Goal: Book appointment/travel/reservation

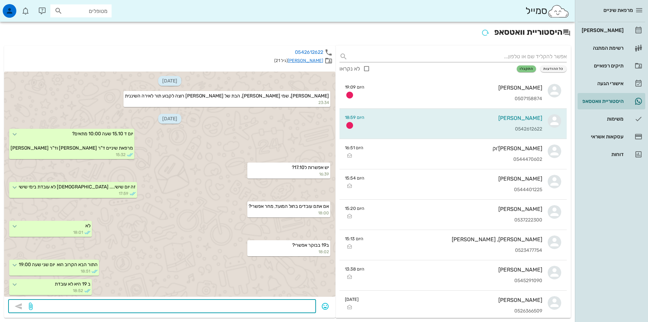
scroll to position [95, 0]
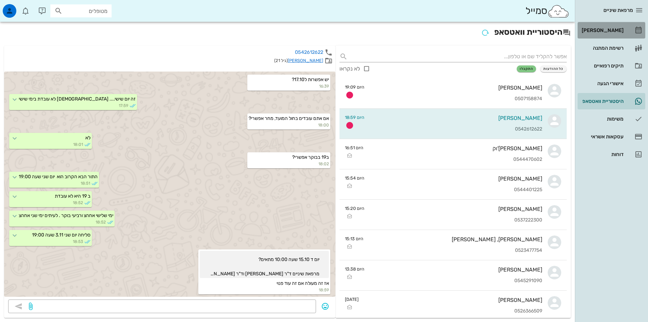
click at [609, 30] on div "[PERSON_NAME]" at bounding box center [602, 30] width 43 height 5
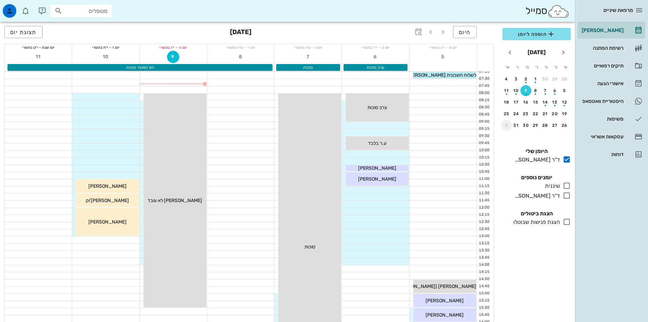
drag, startPoint x: 507, startPoint y: 125, endPoint x: 584, endPoint y: 128, distance: 77.6
click at [506, 126] on div "1" at bounding box center [506, 125] width 11 height 5
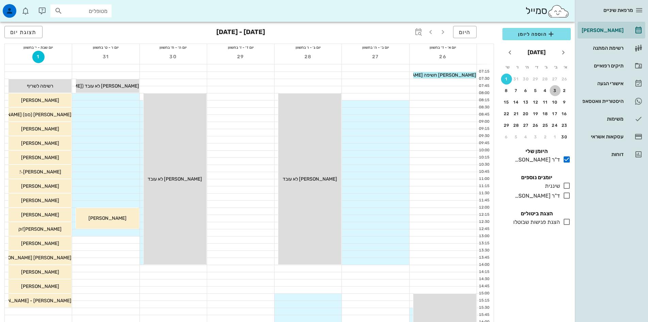
click at [554, 91] on div "3" at bounding box center [555, 90] width 11 height 5
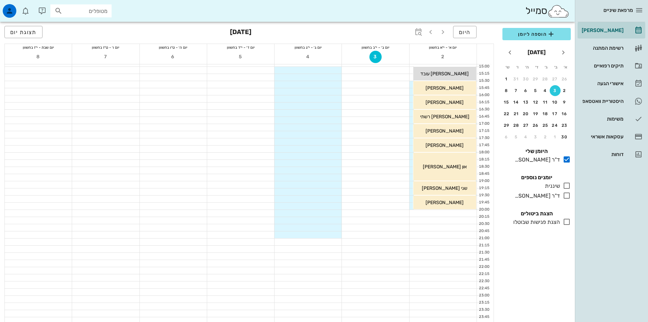
scroll to position [229, 0]
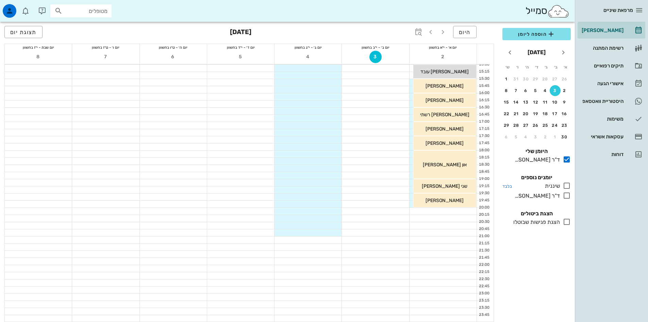
click at [566, 185] on icon at bounding box center [567, 185] width 8 height 8
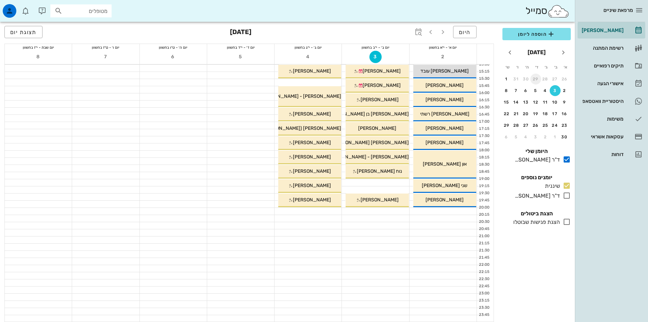
click at [536, 79] on div "29" at bounding box center [536, 79] width 11 height 5
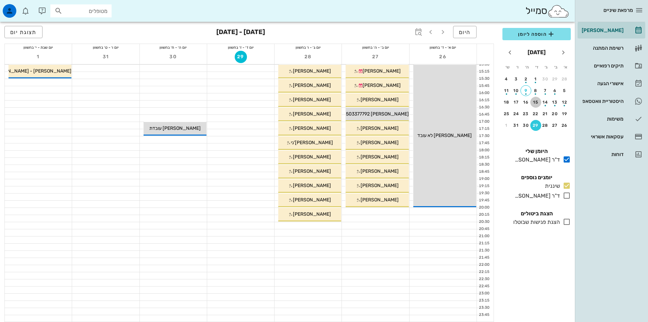
click at [537, 102] on div "15" at bounding box center [536, 102] width 11 height 5
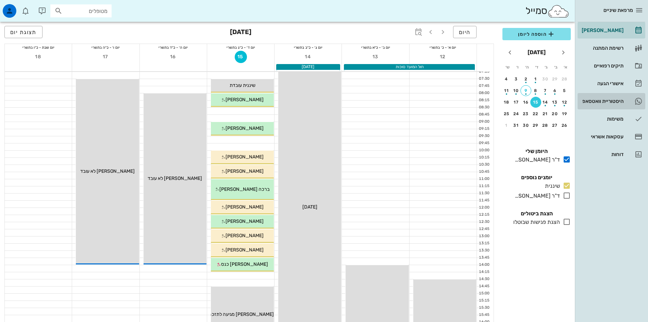
click at [620, 99] on div "היסטוריית וואטסאפ" at bounding box center [602, 100] width 43 height 5
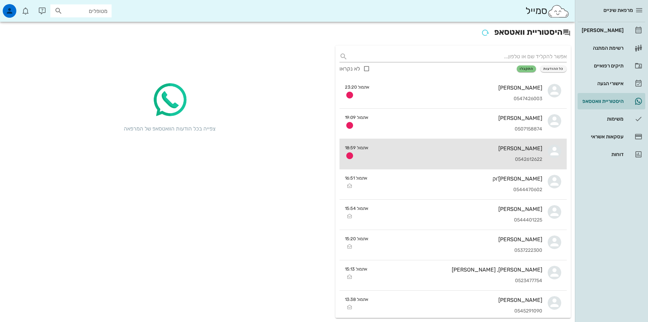
click at [486, 160] on div "0542612622" at bounding box center [458, 160] width 168 height 6
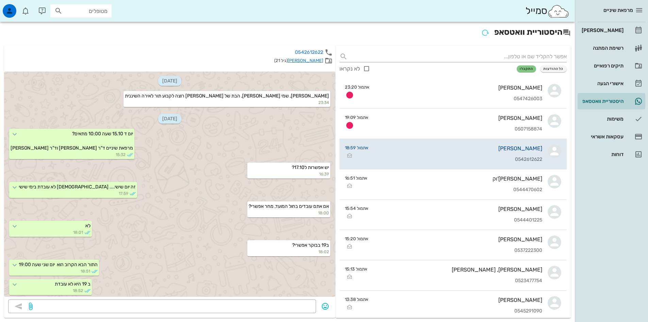
scroll to position [95, 0]
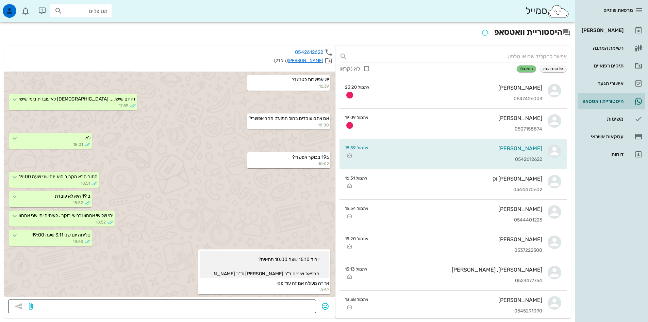
click at [306, 305] on textarea at bounding box center [173, 306] width 278 height 11
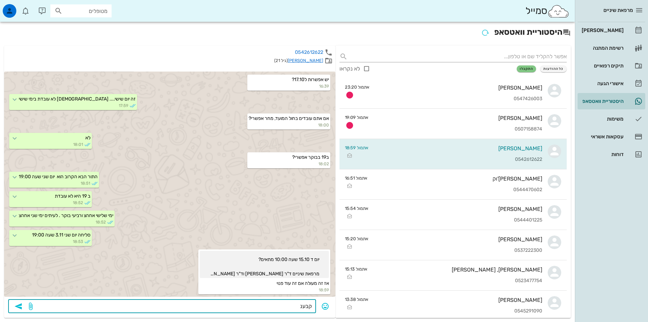
type textarea "קבענו"
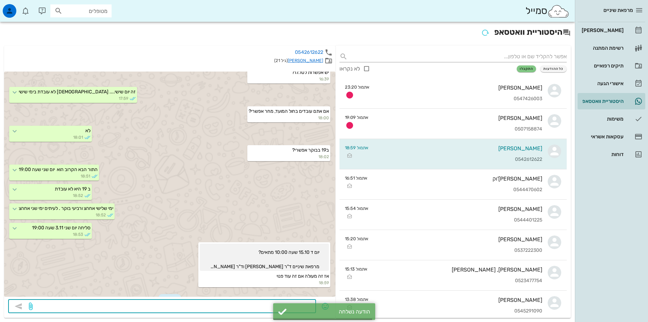
scroll to position [133, 0]
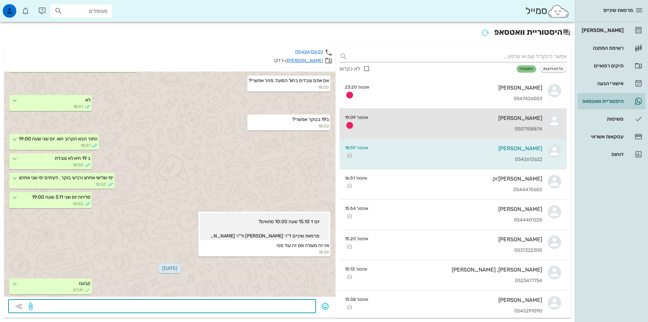
click at [458, 121] on div "[PERSON_NAME]" at bounding box center [458, 118] width 168 height 6
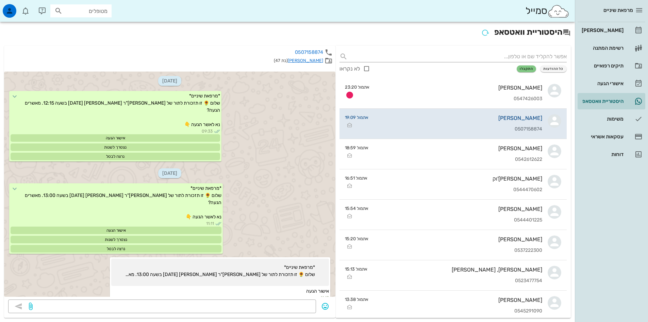
scroll to position [1364, 0]
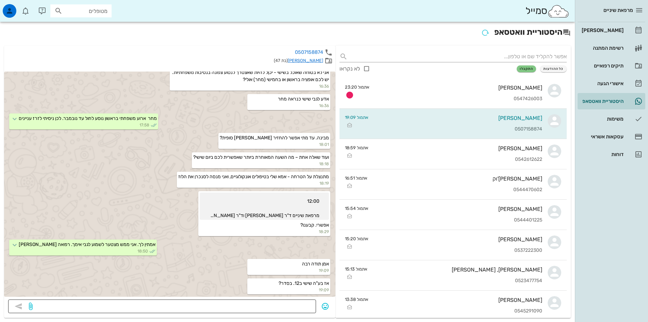
click at [293, 305] on textarea at bounding box center [173, 306] width 278 height 11
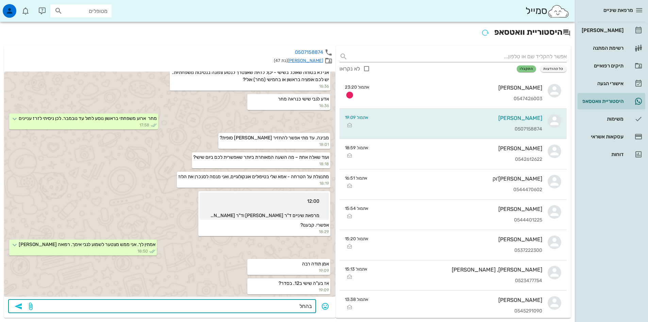
type textarea "בהחלט"
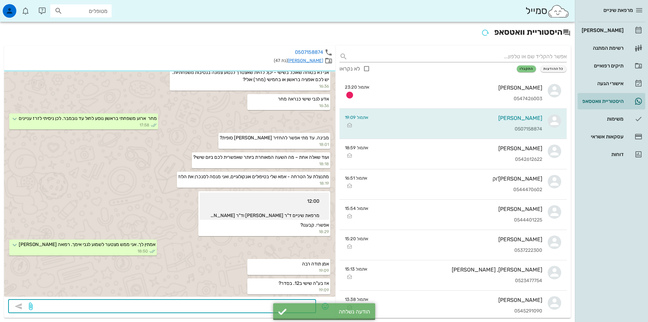
scroll to position [1402, 0]
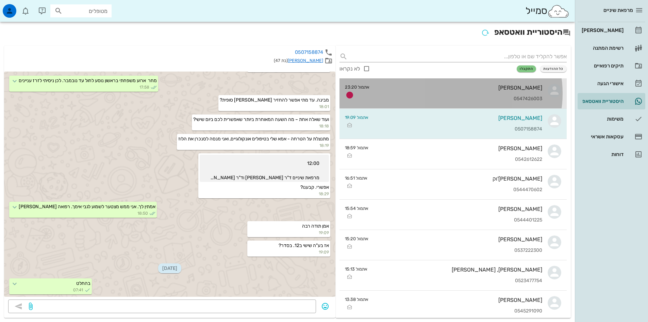
click at [470, 98] on div "0547426003" at bounding box center [458, 99] width 167 height 6
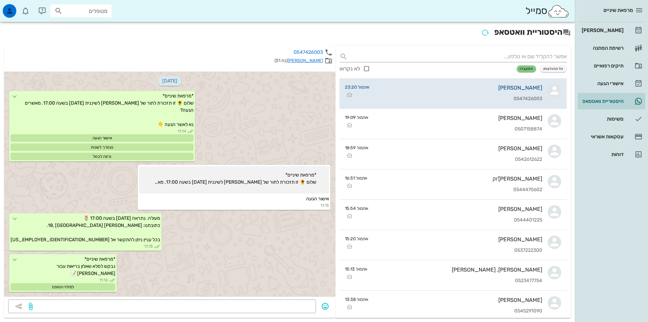
scroll to position [126, 0]
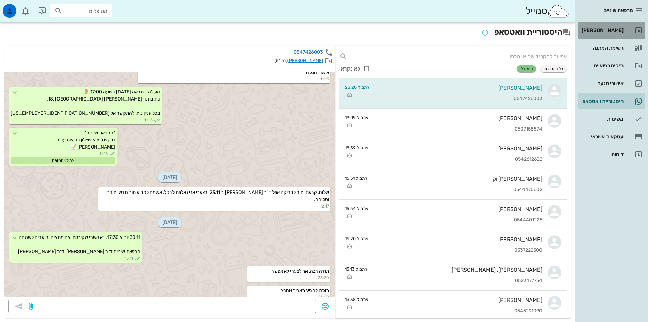
click at [605, 31] on div "[PERSON_NAME]" at bounding box center [602, 30] width 43 height 5
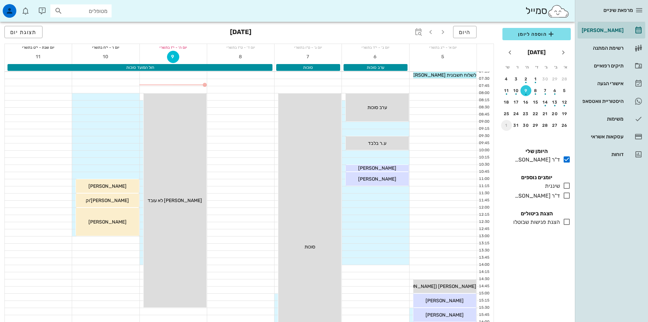
click at [508, 124] on div "1" at bounding box center [506, 125] width 11 height 5
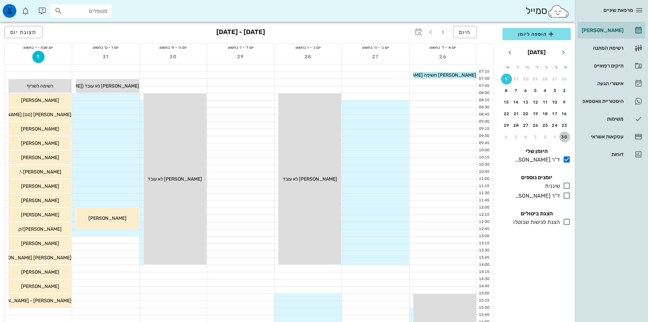
click at [567, 135] on div "30" at bounding box center [565, 136] width 11 height 5
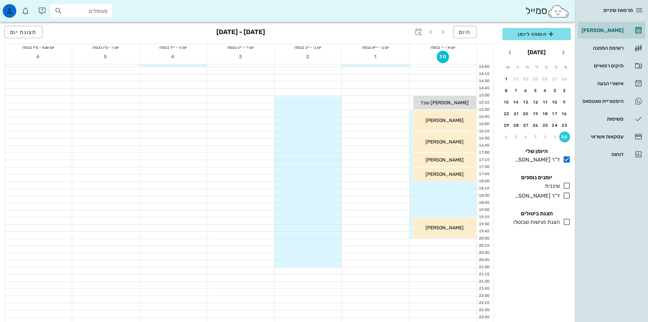
scroll to position [204, 0]
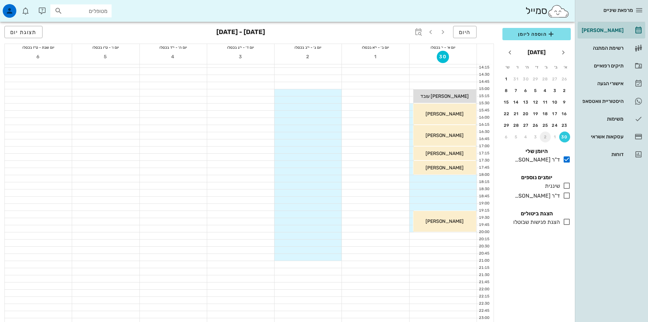
click at [545, 136] on div "2" at bounding box center [545, 136] width 11 height 5
click at [565, 87] on button "7" at bounding box center [565, 90] width 11 height 11
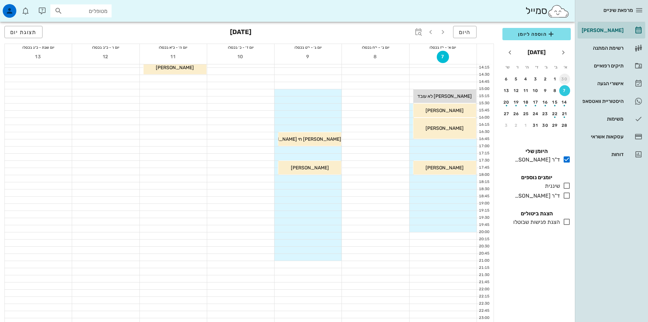
click at [564, 79] on div "30" at bounding box center [565, 79] width 11 height 5
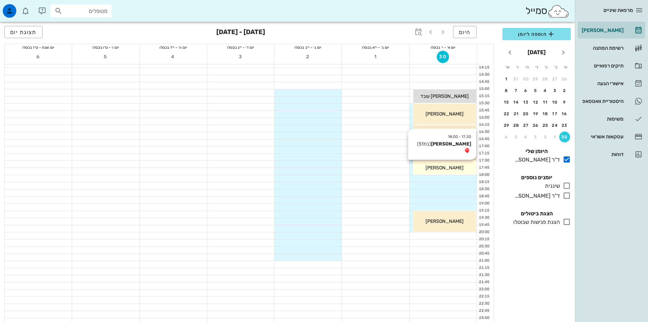
click at [444, 166] on span "[PERSON_NAME]" at bounding box center [445, 168] width 38 height 6
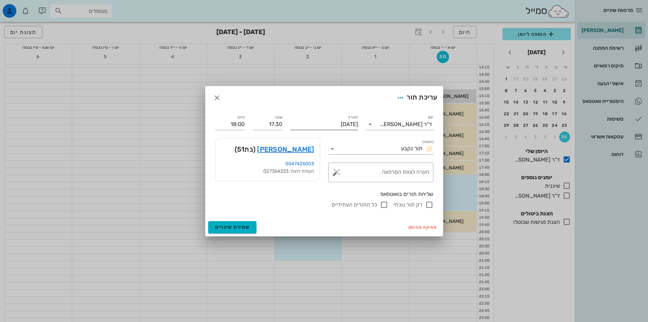
click at [324, 125] on input "[DATE]" at bounding box center [324, 124] width 67 height 11
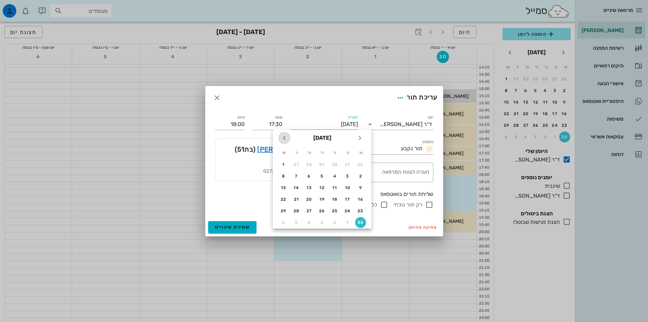
click at [284, 138] on icon "חודש הבא" at bounding box center [284, 138] width 8 height 8
click at [361, 176] on div "7" at bounding box center [360, 176] width 11 height 5
type input "[DATE]"
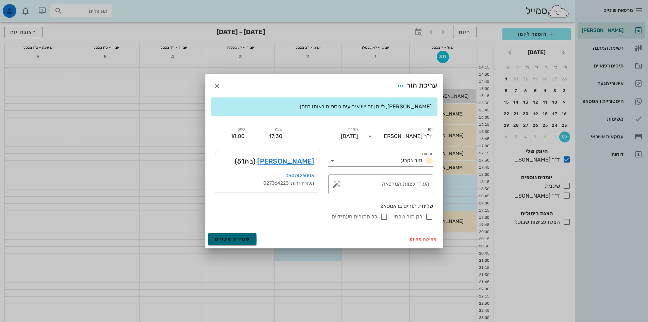
click at [246, 239] on span "שמירת שינויים" at bounding box center [232, 239] width 35 height 6
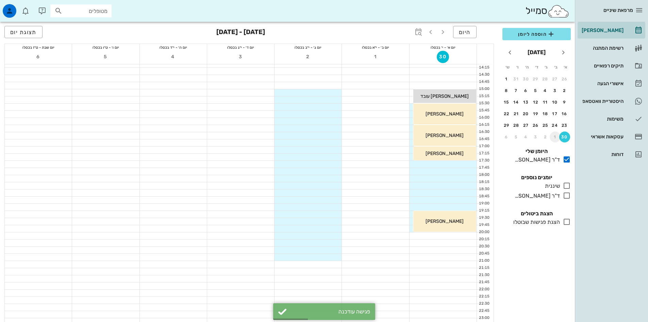
click at [554, 137] on div "1" at bounding box center [555, 136] width 11 height 5
click at [563, 90] on div "7" at bounding box center [565, 90] width 11 height 5
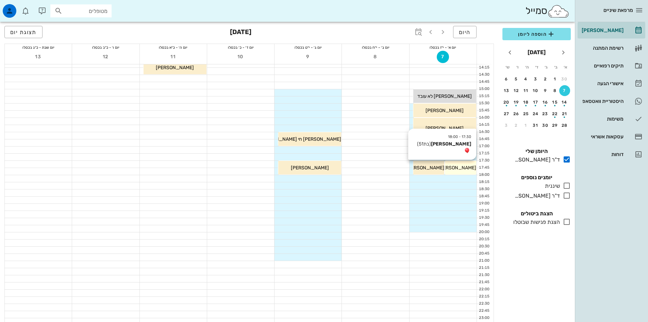
click at [471, 170] on div "[PERSON_NAME]" at bounding box center [460, 167] width 31 height 7
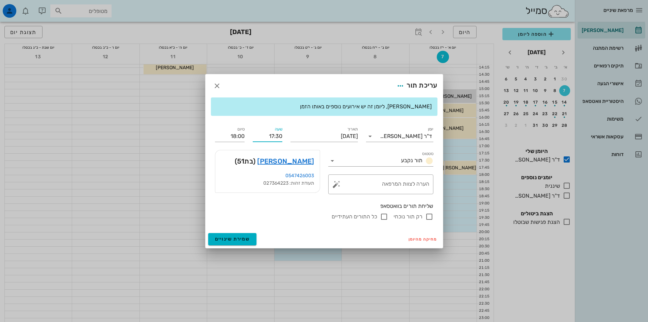
click at [267, 139] on input "17:30" at bounding box center [268, 136] width 30 height 11
click at [272, 148] on div "17:00" at bounding box center [267, 148] width 19 height 5
type input "17:00"
type input "17:30"
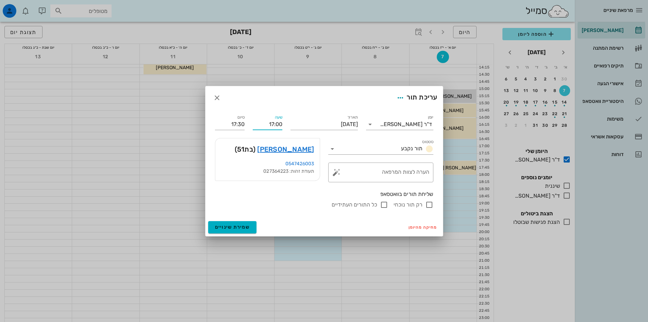
click at [276, 123] on input "17:00" at bounding box center [268, 124] width 30 height 11
click at [274, 156] on div "16:45" at bounding box center [267, 155] width 19 height 5
type input "16:45"
type input "17:15"
click at [243, 228] on span "שמירת שינויים" at bounding box center [232, 227] width 35 height 6
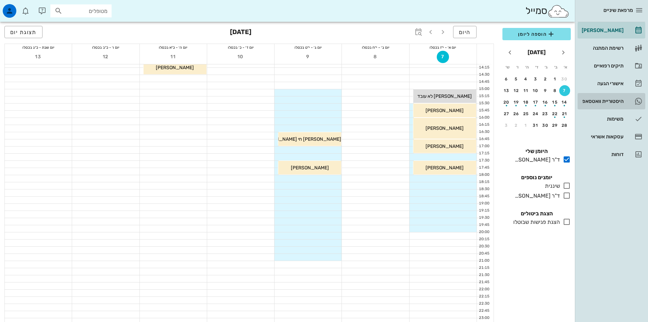
click at [611, 100] on div "היסטוריית וואטסאפ" at bounding box center [602, 100] width 43 height 5
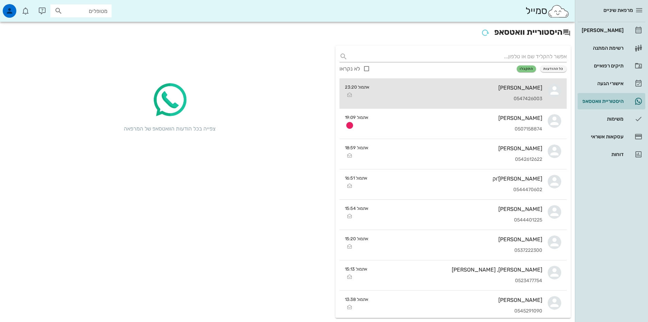
click at [477, 92] on div "[PERSON_NAME] 0547426003" at bounding box center [458, 93] width 167 height 30
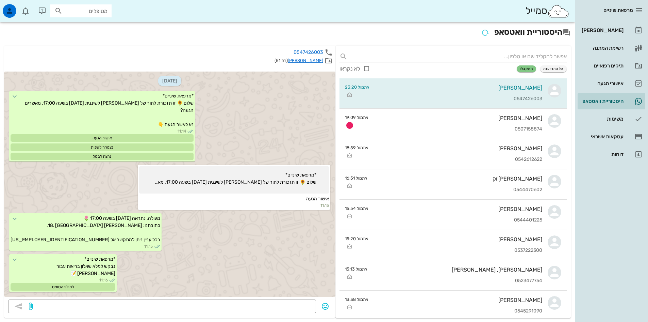
scroll to position [126, 0]
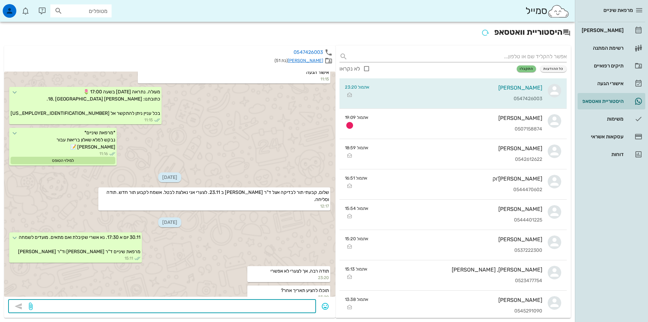
click at [296, 303] on textarea at bounding box center [173, 306] width 278 height 11
type textarea "7.12 שעה 16:45"
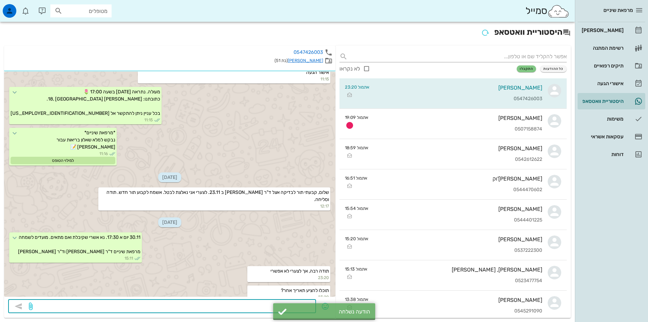
scroll to position [164, 0]
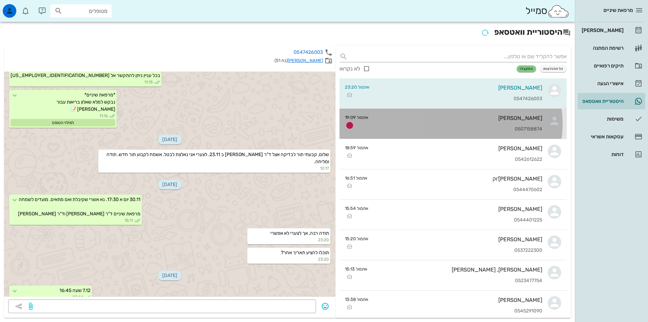
click at [466, 124] on div "[PERSON_NAME] 0507158874" at bounding box center [458, 124] width 168 height 30
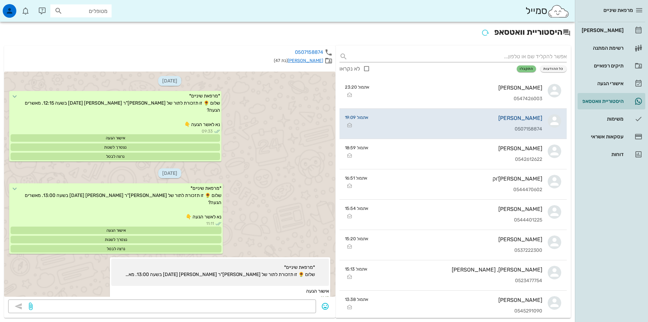
scroll to position [1403, 0]
